Goal: Task Accomplishment & Management: Complete application form

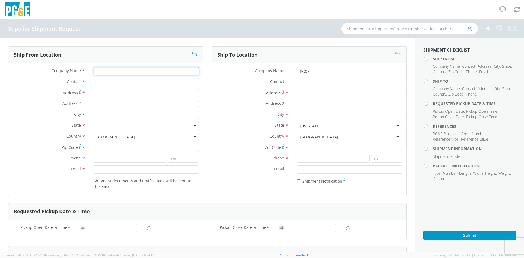
click at [166, 74] on input "Company Name *" at bounding box center [146, 71] width 105 height 8
click at [224, 83] on label "Contact *" at bounding box center [252, 81] width 81 height 7
click at [297, 83] on input "Contact *" at bounding box center [349, 82] width 105 height 8
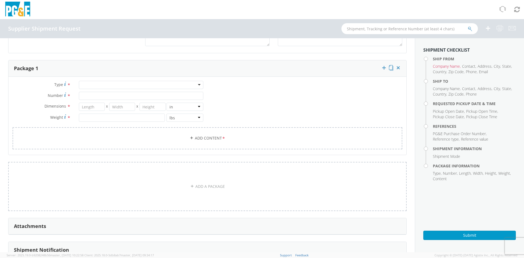
scroll to position [381, 0]
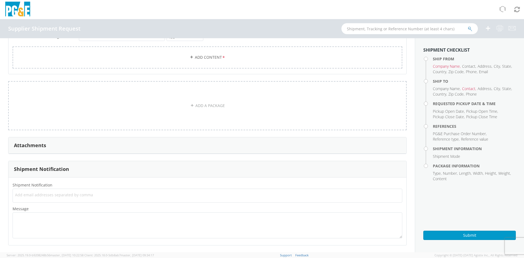
click at [443, 207] on aside "Shipment Checklist Ship From Company Name , Contact , Address , City , State , …" at bounding box center [469, 145] width 109 height 214
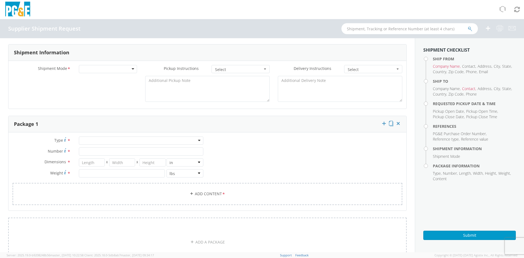
scroll to position [272, 0]
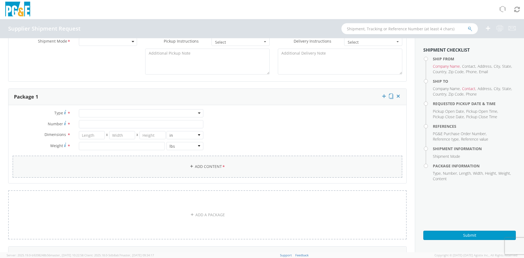
click at [342, 170] on link "Add Content *" at bounding box center [208, 167] width 390 height 22
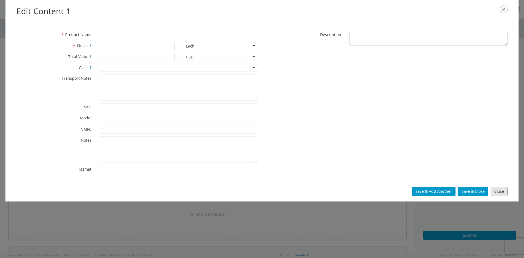
click at [497, 191] on button "Close" at bounding box center [499, 191] width 17 height 9
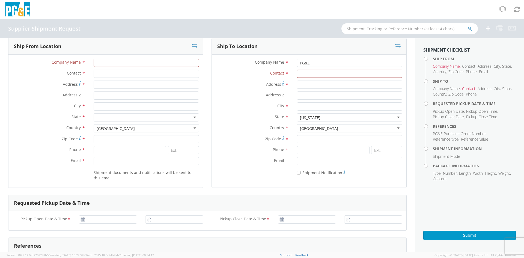
scroll to position [0, 0]
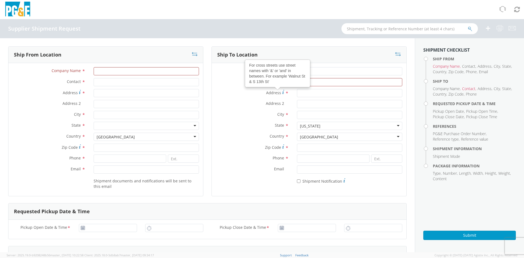
click at [252, 94] on label "Address For cross streets use street names with '&' or 'and' in between. For ex…" at bounding box center [252, 92] width 81 height 7
click at [297, 94] on input "Address For cross streets use street names with '&' or 'and' in between. For ex…" at bounding box center [349, 93] width 105 height 8
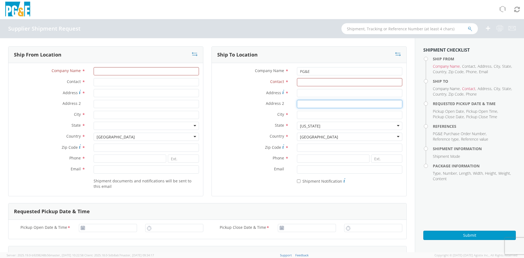
click at [311, 103] on input "Address 2 *" at bounding box center [349, 104] width 105 height 8
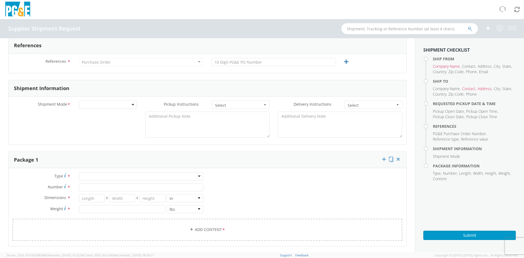
scroll to position [218, 0]
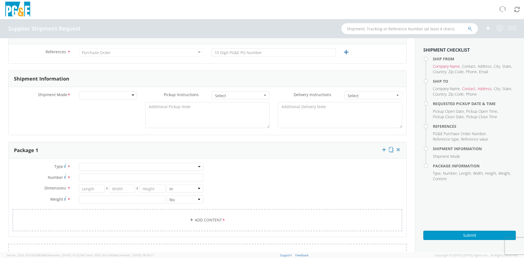
click at [129, 93] on div at bounding box center [108, 95] width 58 height 8
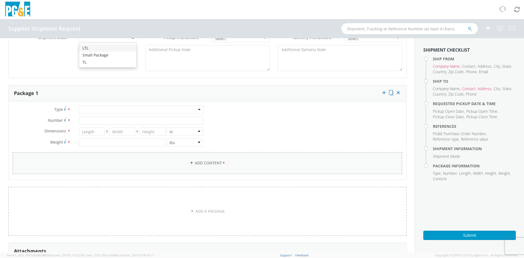
scroll to position [272, 0]
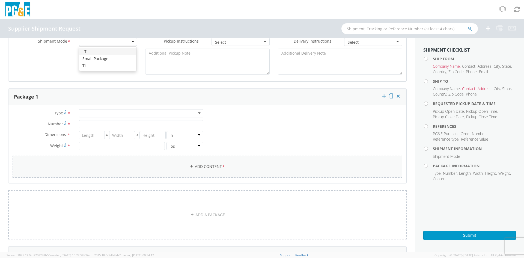
click at [222, 168] on span "*" at bounding box center [224, 167] width 4 height 6
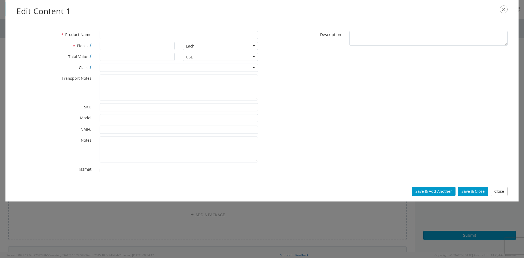
click at [318, 97] on div "* Product Name * Pieces Each Each Bag Blister Pack Bottle Capsule Carton Centim…" at bounding box center [261, 103] width 499 height 145
click at [502, 190] on button "Close" at bounding box center [499, 191] width 17 height 9
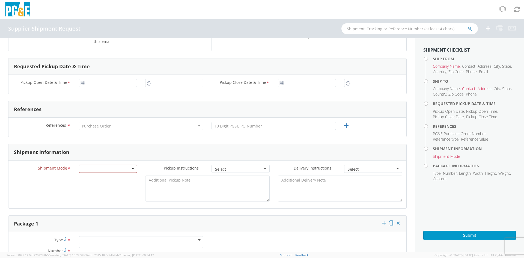
scroll to position [135, 0]
